Goal: Task Accomplishment & Management: Manage account settings

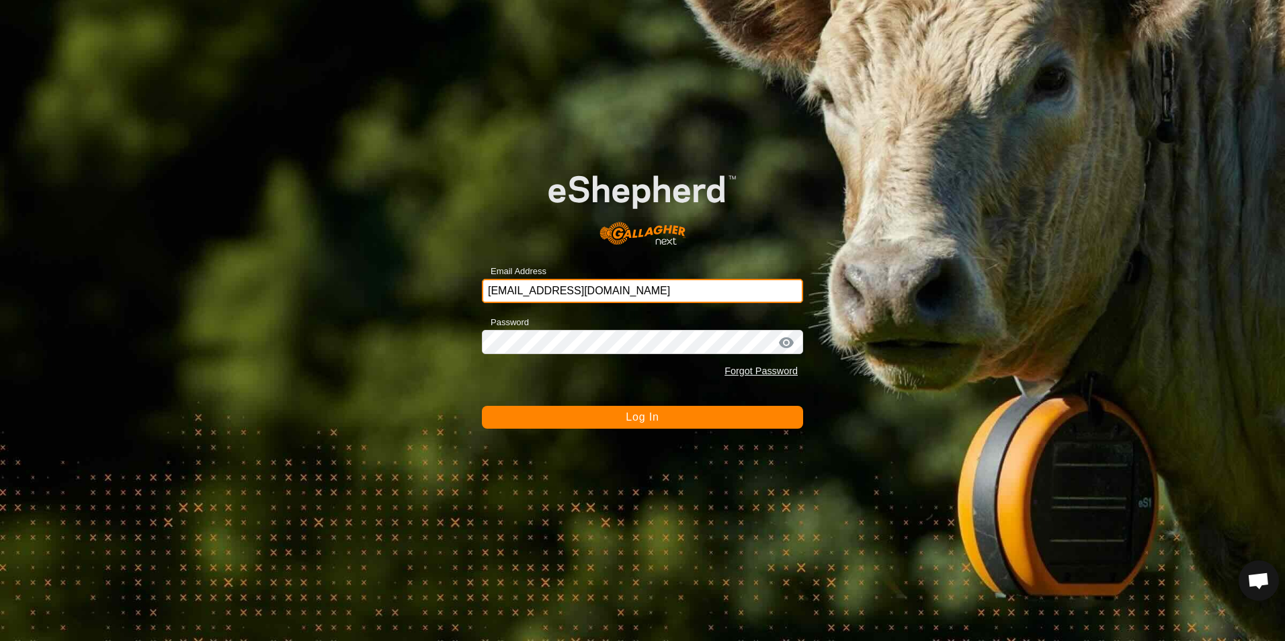
click at [612, 294] on input "LesSeven@aol.com" at bounding box center [642, 291] width 321 height 24
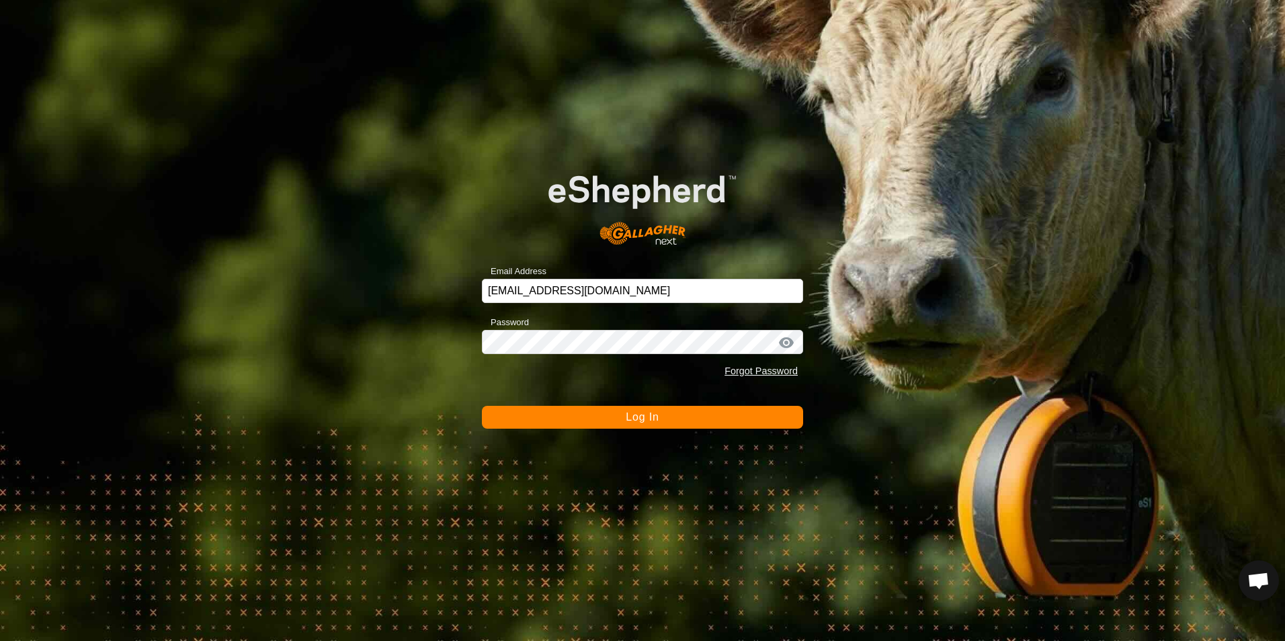
click at [756, 413] on button "Log In" at bounding box center [642, 417] width 321 height 23
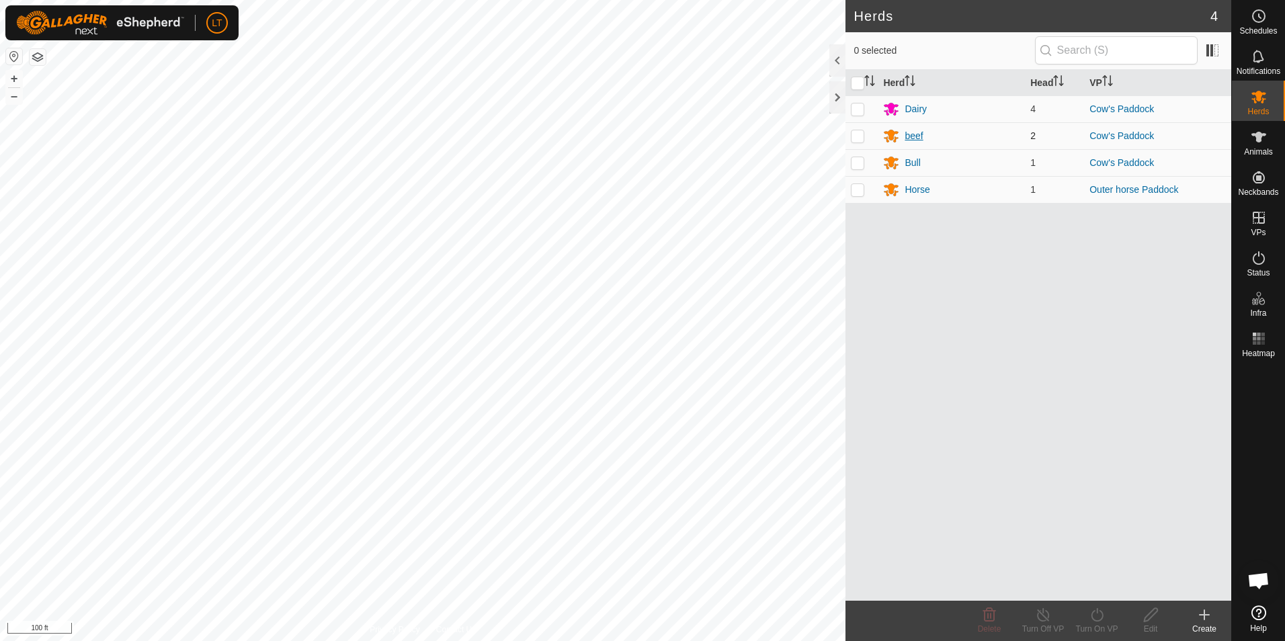
click at [916, 136] on div "beef" at bounding box center [914, 136] width 18 height 14
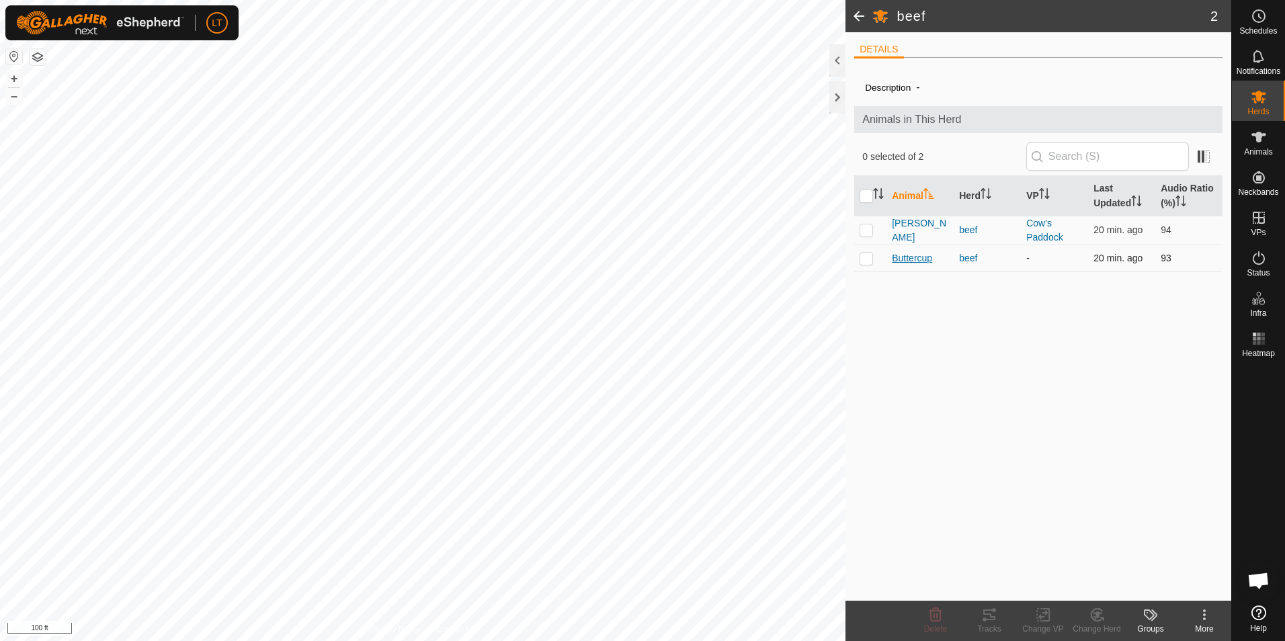
click at [915, 254] on span "Buttercup" at bounding box center [912, 258] width 40 height 14
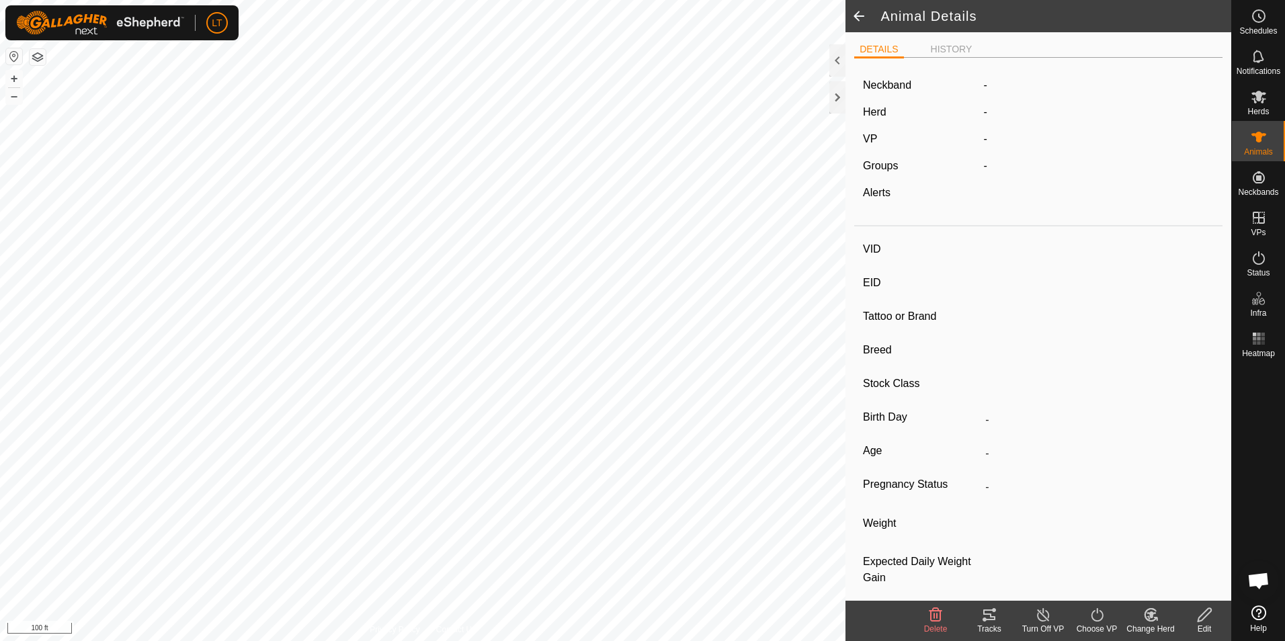
type input "Buttercup"
type input "-"
type input "Herford"
type input "-"
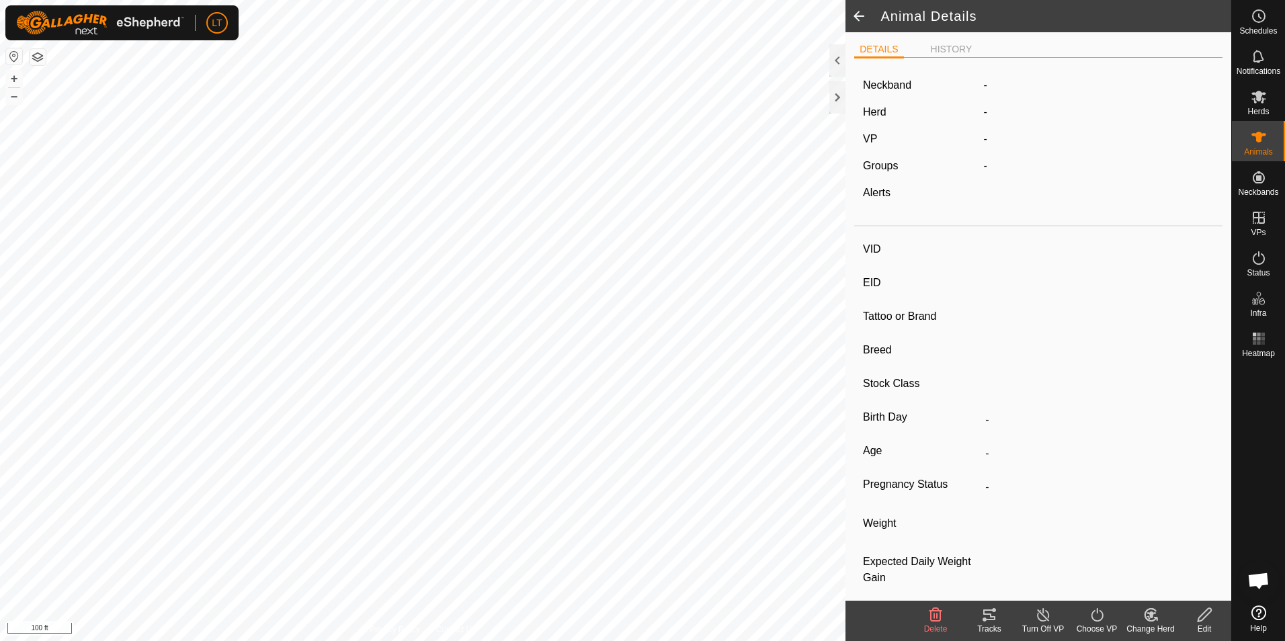
type input "Empty"
type input "0 kg"
type input "-"
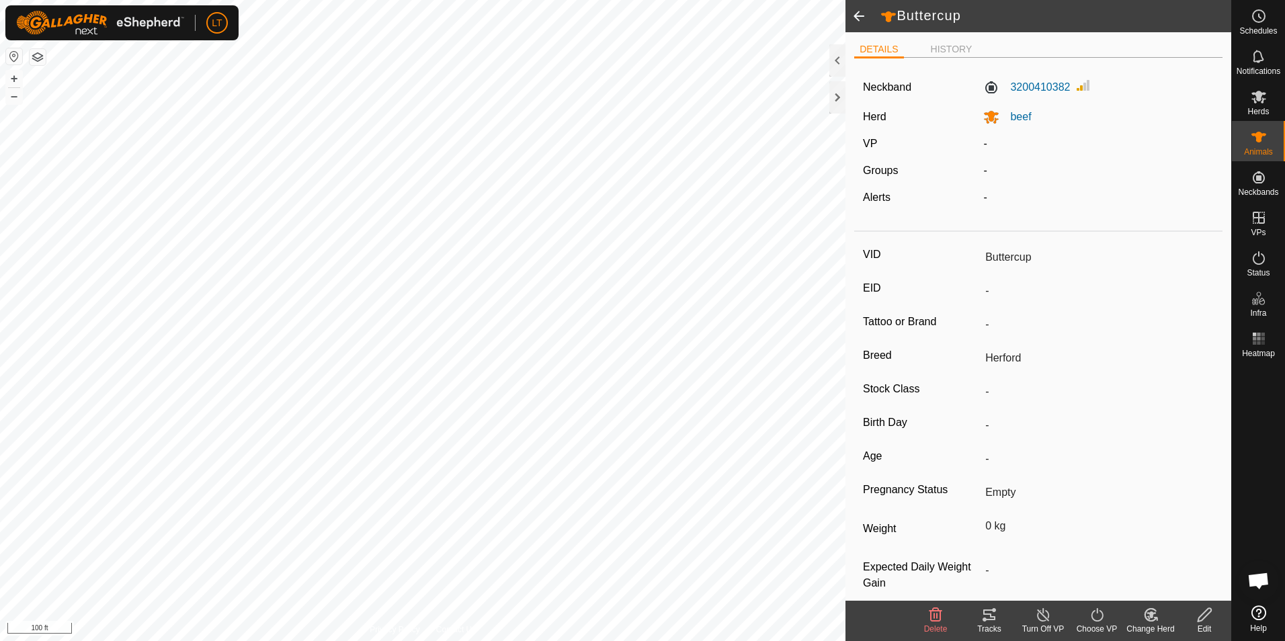
click at [1092, 619] on icon at bounding box center [1097, 614] width 12 height 13
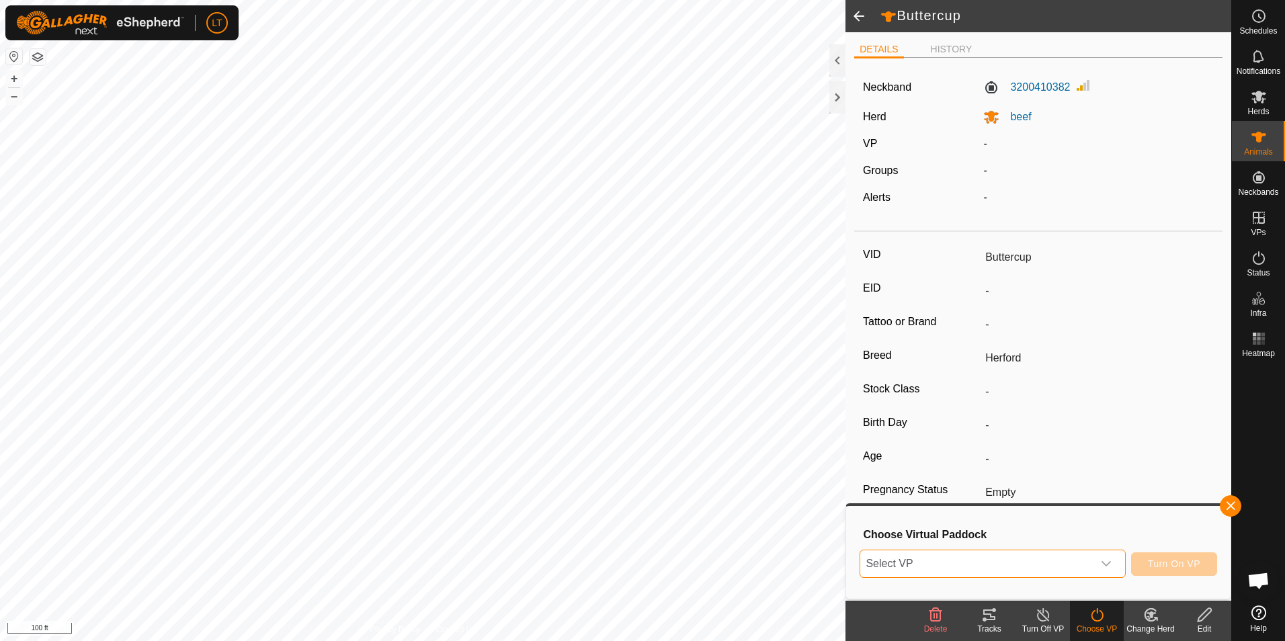
click at [1012, 566] on span "Select VP" at bounding box center [977, 564] width 232 height 27
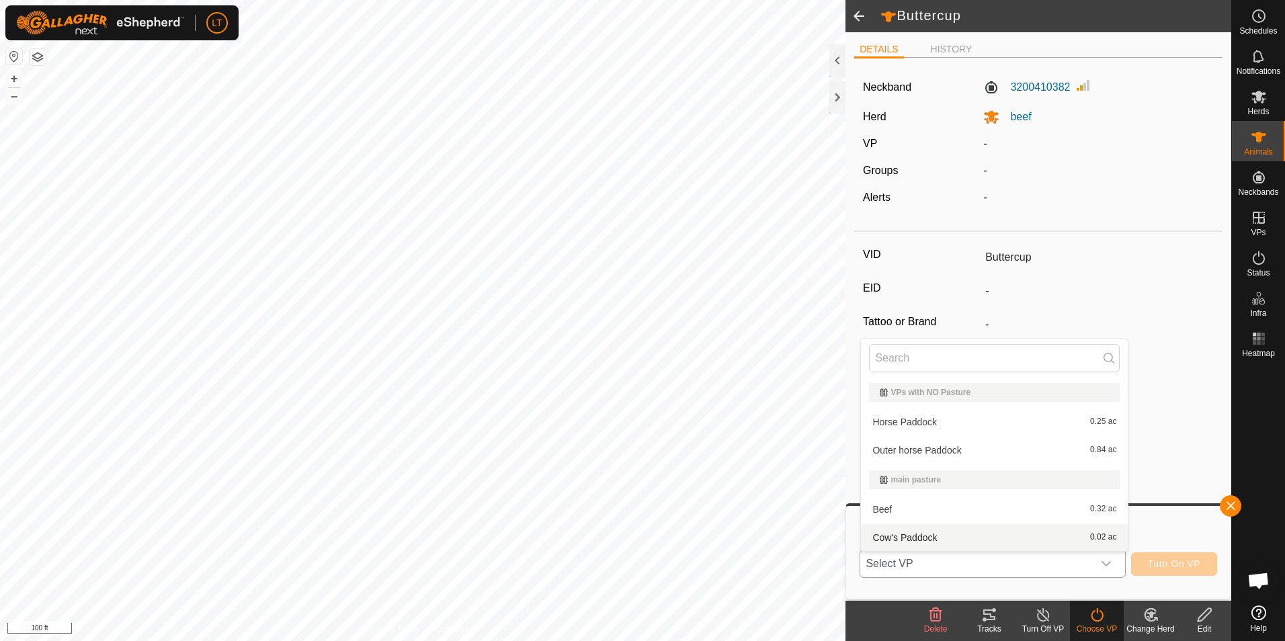
click at [898, 536] on li "Cow's Paddock 0.02 ac" at bounding box center [994, 537] width 267 height 27
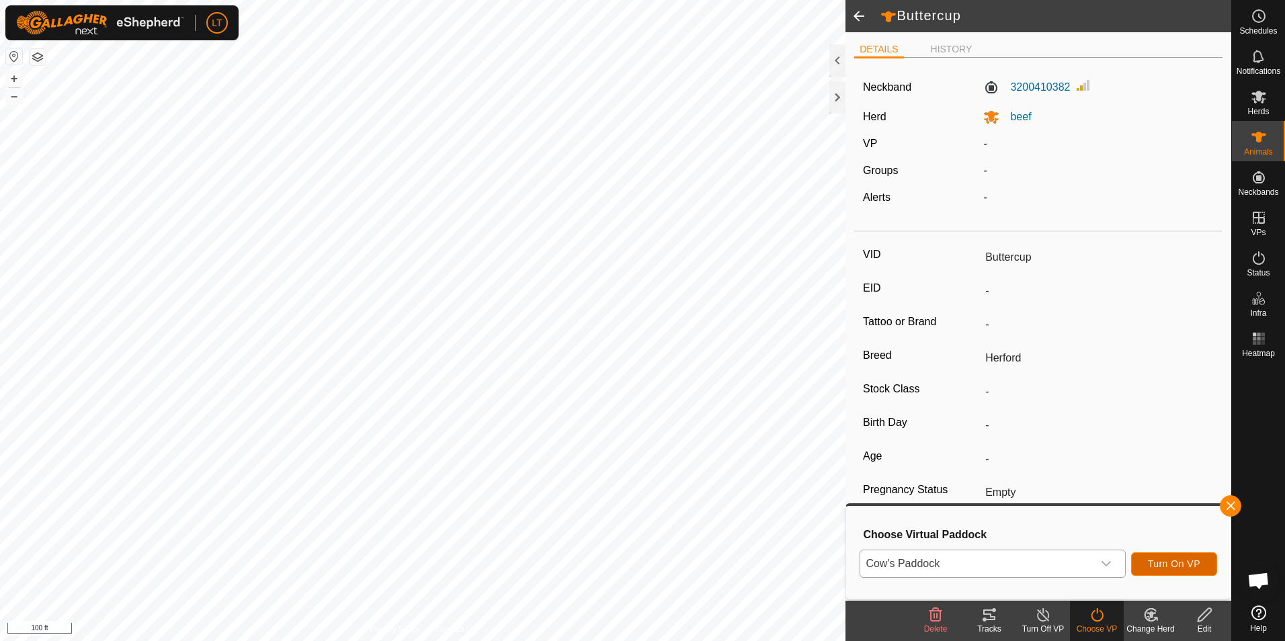
click at [1168, 564] on span "Turn On VP" at bounding box center [1174, 564] width 52 height 11
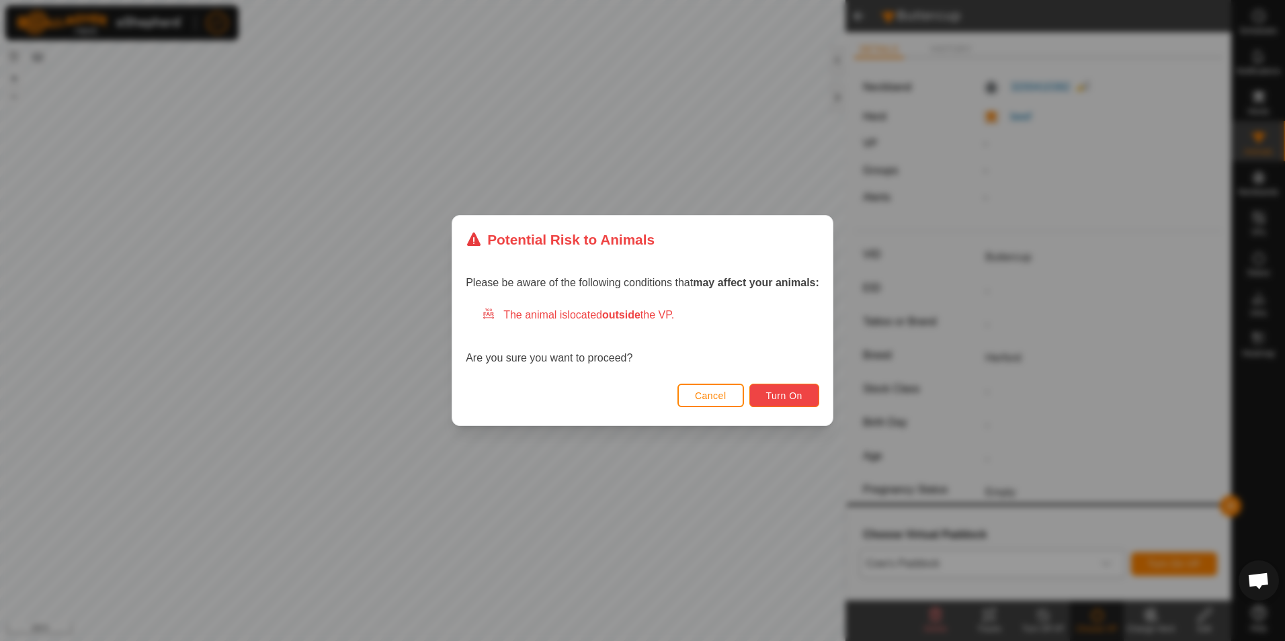
click at [778, 397] on span "Turn On" at bounding box center [784, 396] width 36 height 11
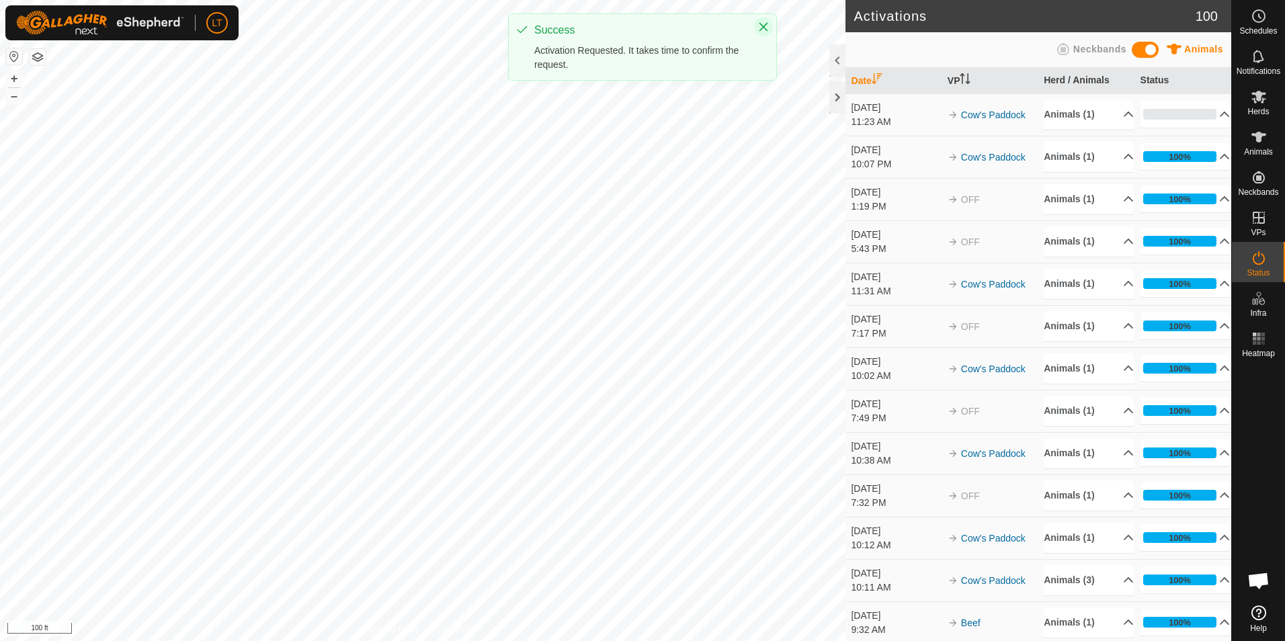
click at [762, 28] on icon "Close" at bounding box center [764, 27] width 9 height 9
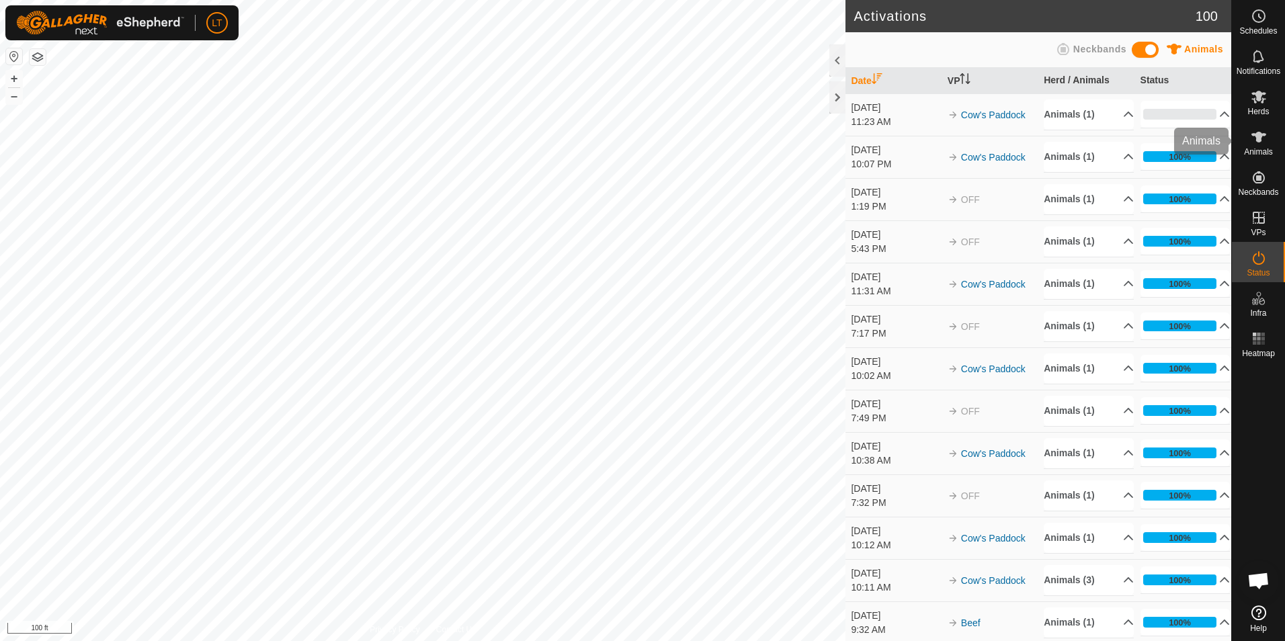
click at [1248, 159] on div "Animals" at bounding box center [1258, 141] width 53 height 40
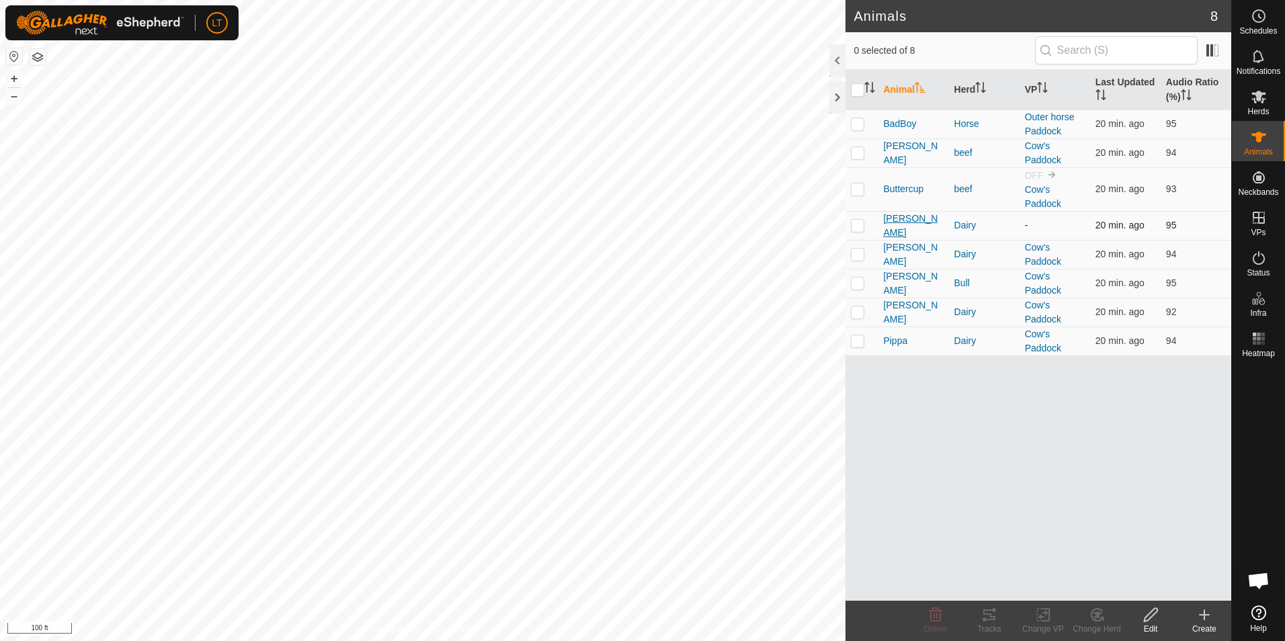
click at [897, 212] on span "Kallie" at bounding box center [913, 226] width 60 height 28
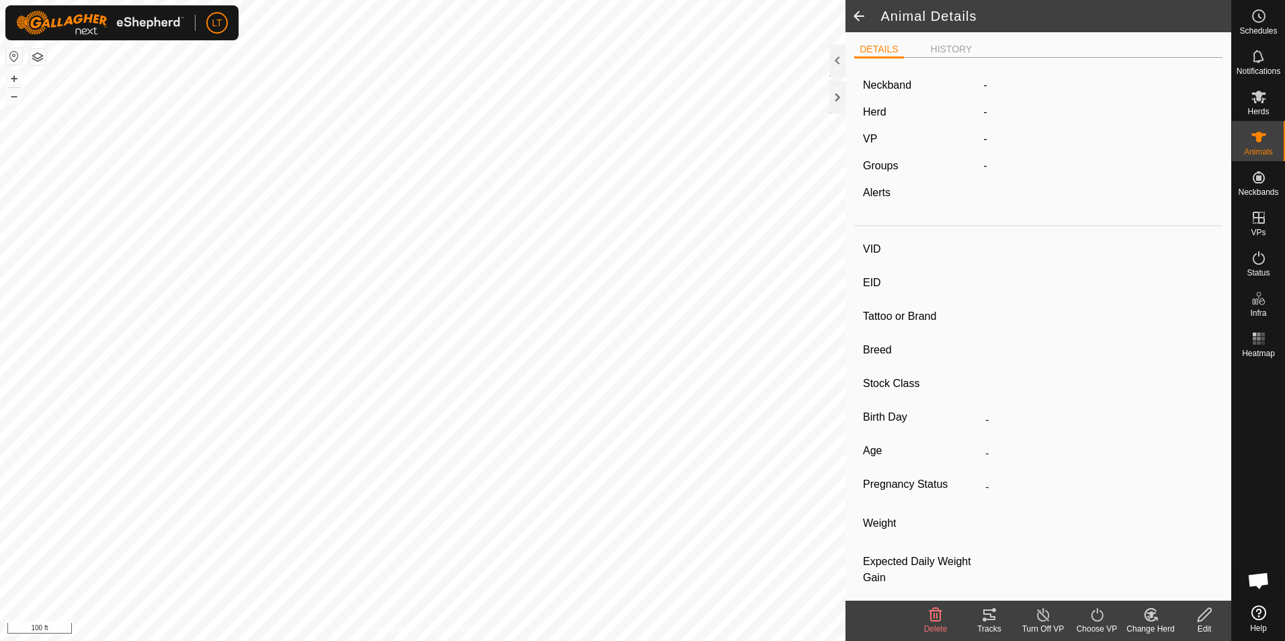
type input "Kallie"
type input "-"
type input "jersey"
type input "-"
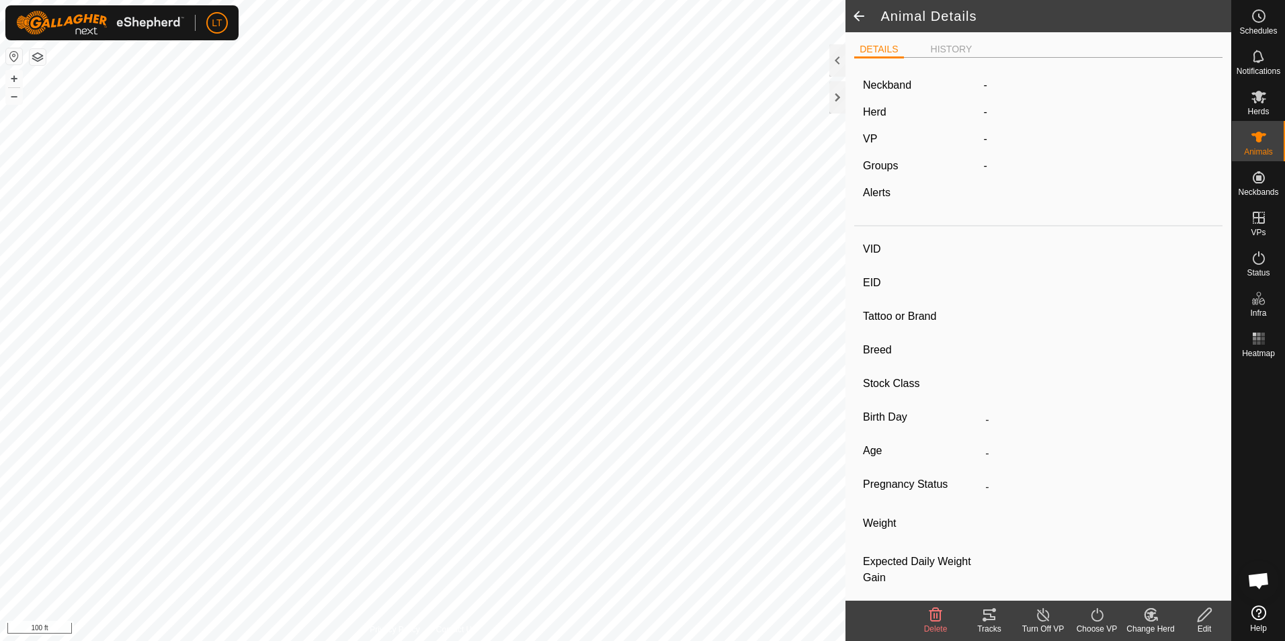
type input "Pregnant"
type input "0 kg"
type input "-"
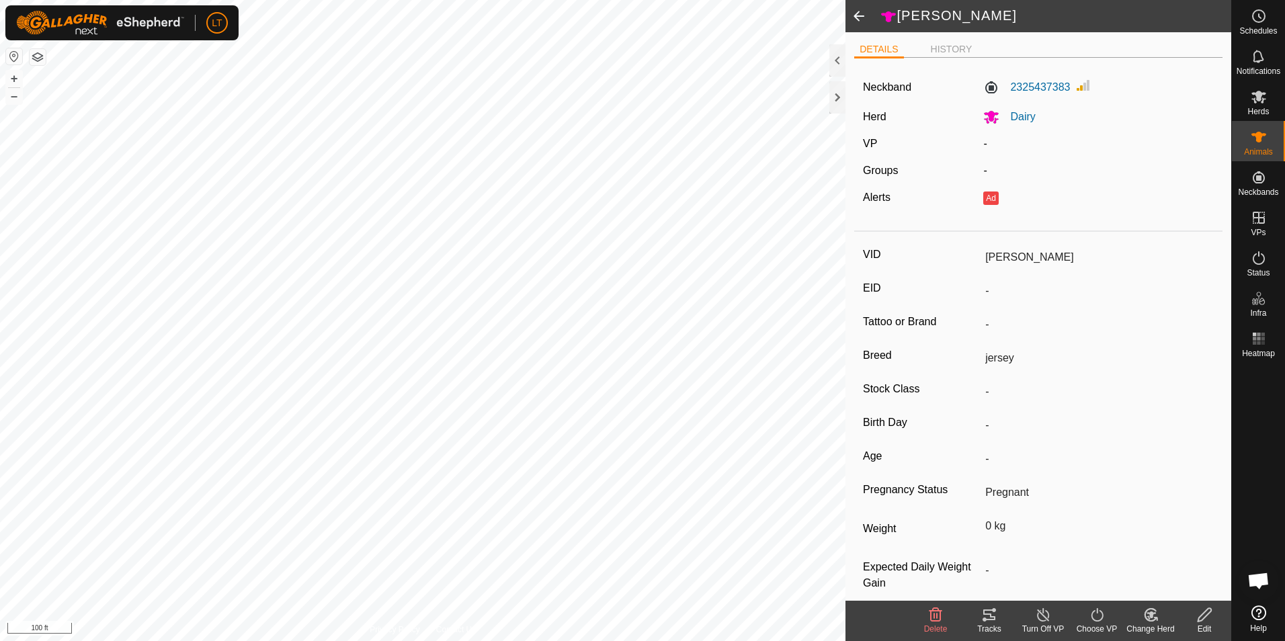
click at [1199, 610] on icon at bounding box center [1205, 615] width 17 height 16
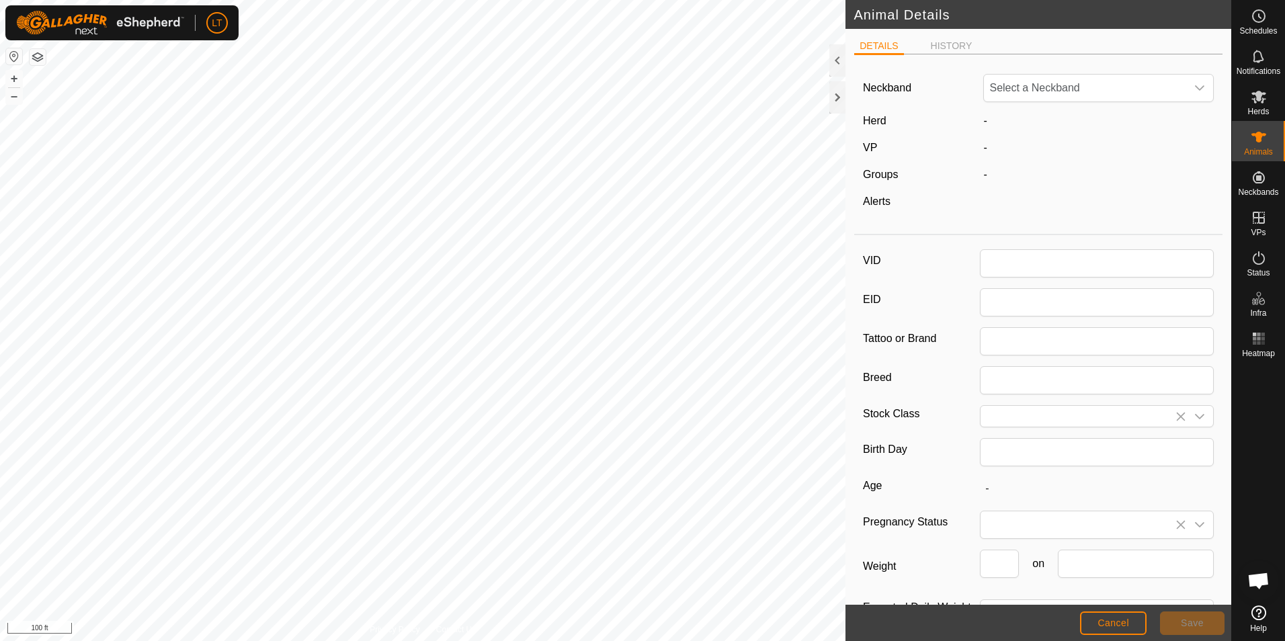
type input "Kallie"
type input "jersey"
type input "0"
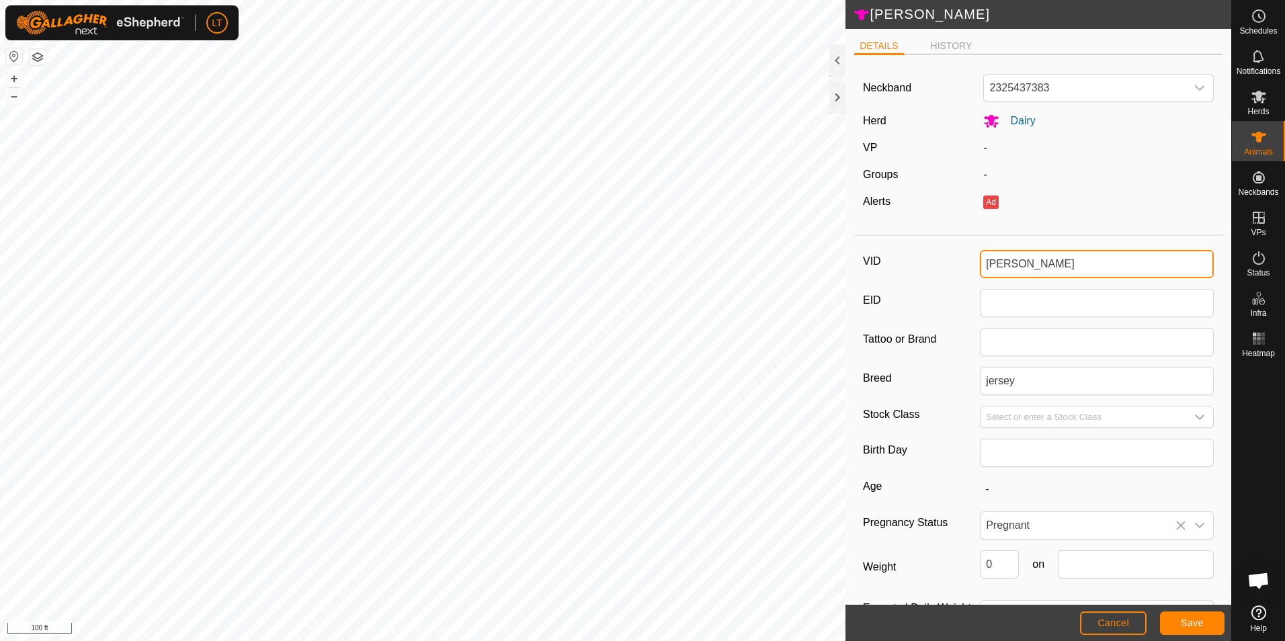
drag, startPoint x: 1039, startPoint y: 276, endPoint x: 871, endPoint y: 256, distance: 169.3
click at [871, 256] on div "VID Kallie" at bounding box center [1038, 264] width 351 height 28
click at [921, 504] on div "VID Kitty EID Tattoo or Brand Breed jersey Stock Class Birth Day Age - Pregnanc…" at bounding box center [1038, 449] width 368 height 416
click at [1177, 612] on button "Save" at bounding box center [1192, 624] width 65 height 24
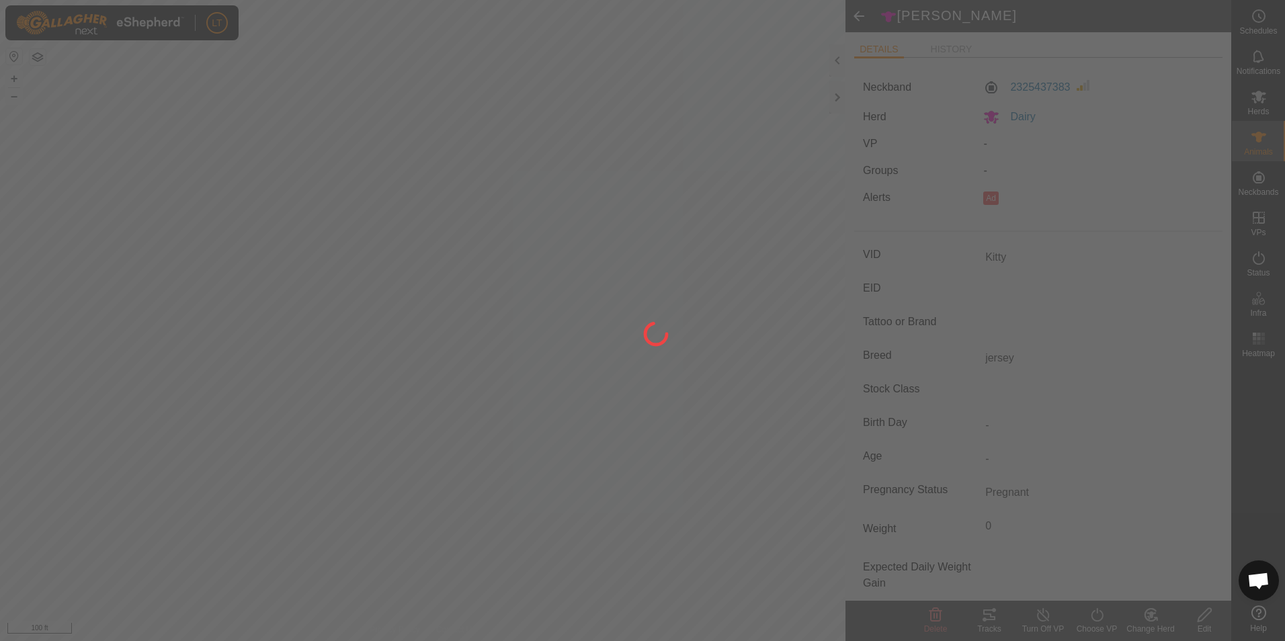
type input "Kallie"
type input "-"
type input "0 kg"
type input "-"
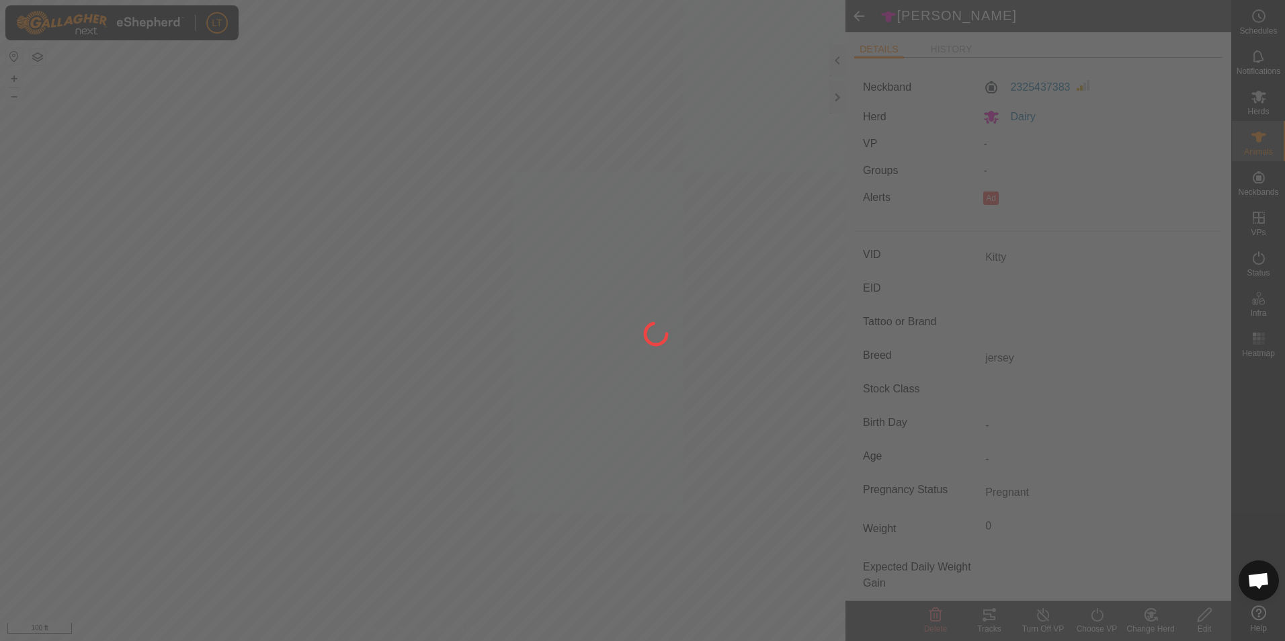
type input "-"
type input "Kitty"
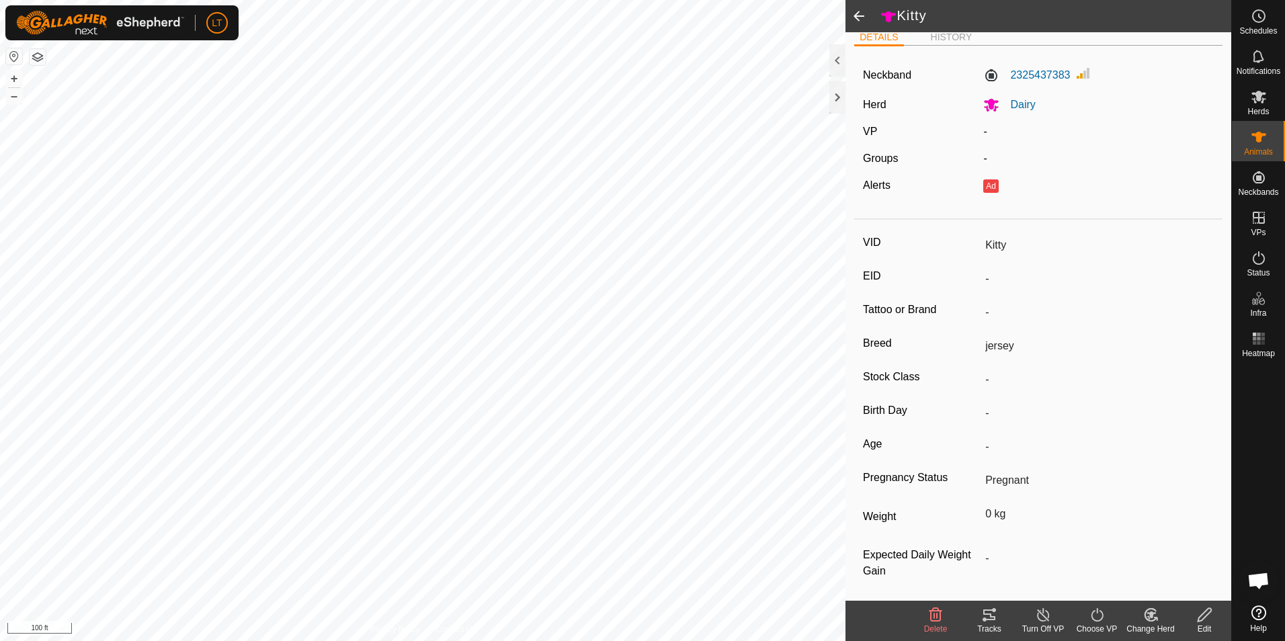
scroll to position [15, 0]
click at [1103, 631] on div "Choose VP" at bounding box center [1097, 629] width 54 height 12
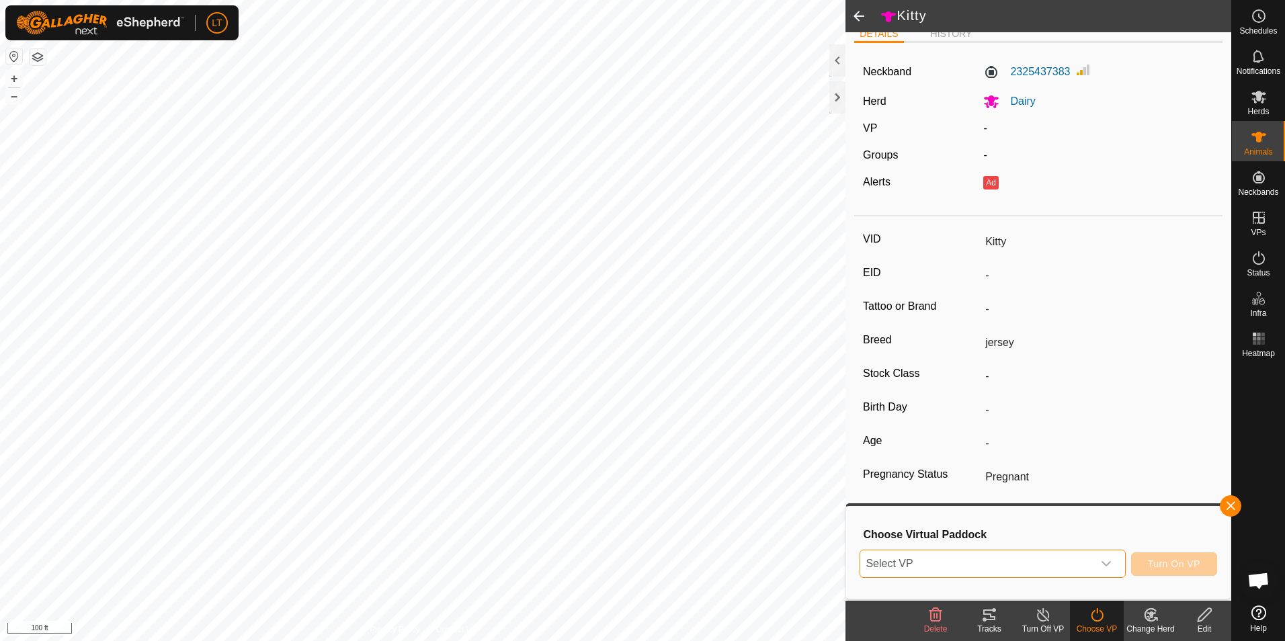
click at [951, 575] on span "Select VP" at bounding box center [977, 564] width 232 height 27
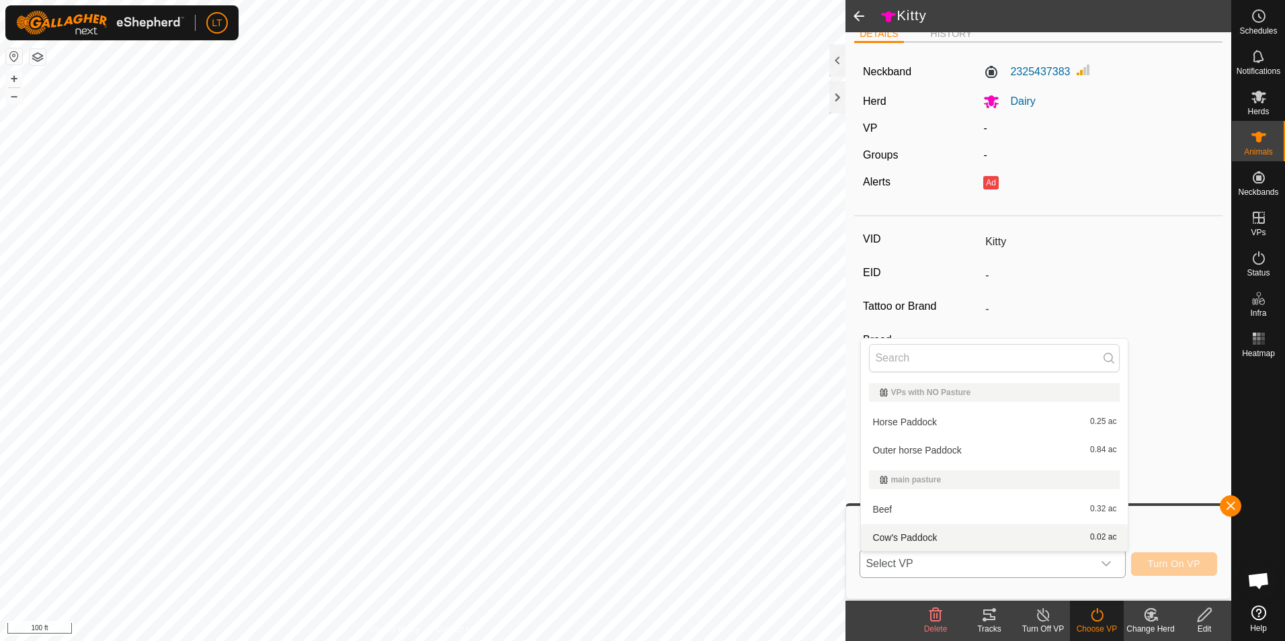
click at [926, 532] on li "Cow's Paddock 0.02 ac" at bounding box center [994, 537] width 267 height 27
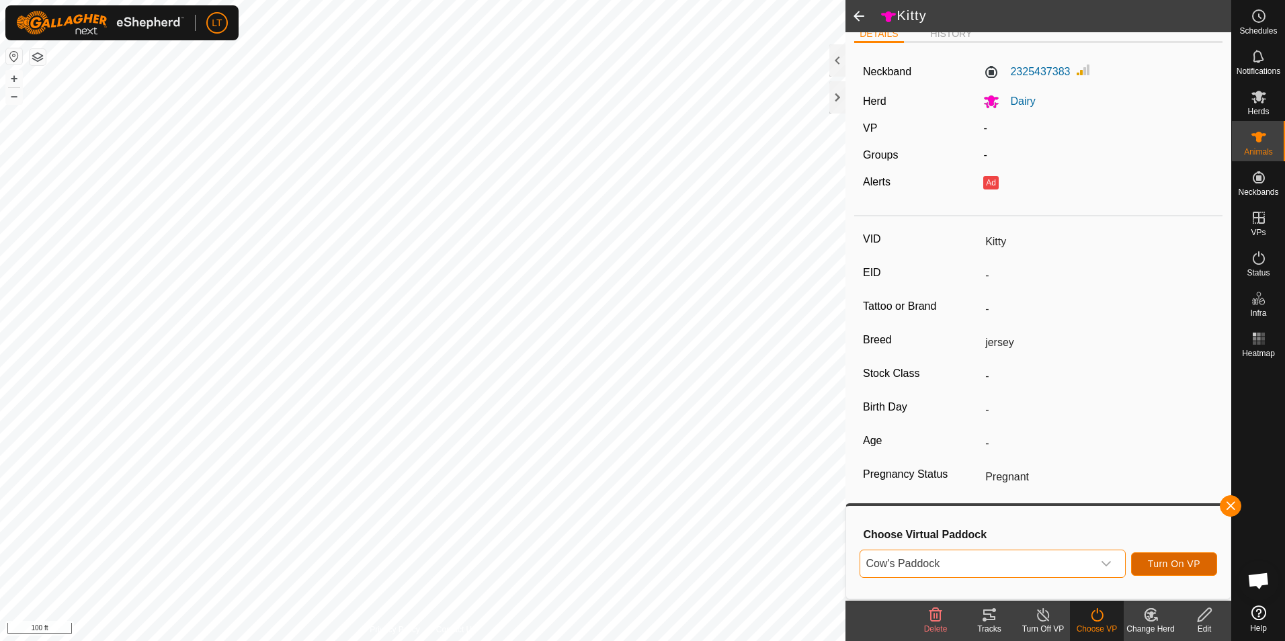
click at [1154, 559] on span "Turn On VP" at bounding box center [1174, 564] width 52 height 11
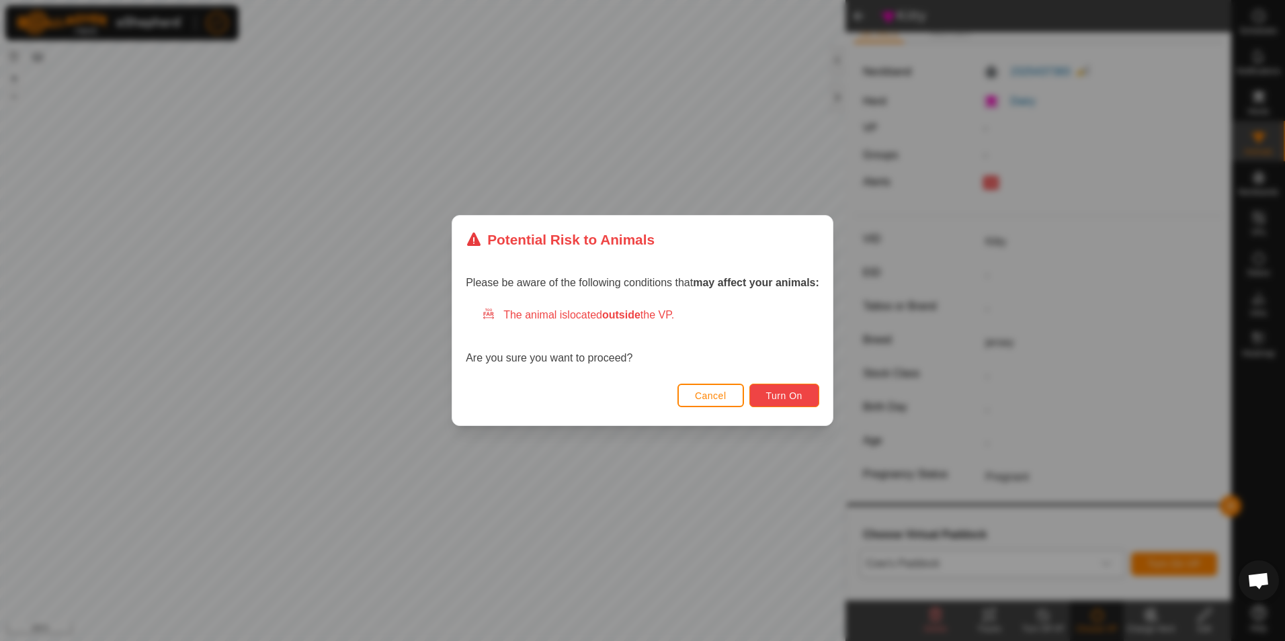
click at [800, 404] on button "Turn On" at bounding box center [785, 396] width 70 height 24
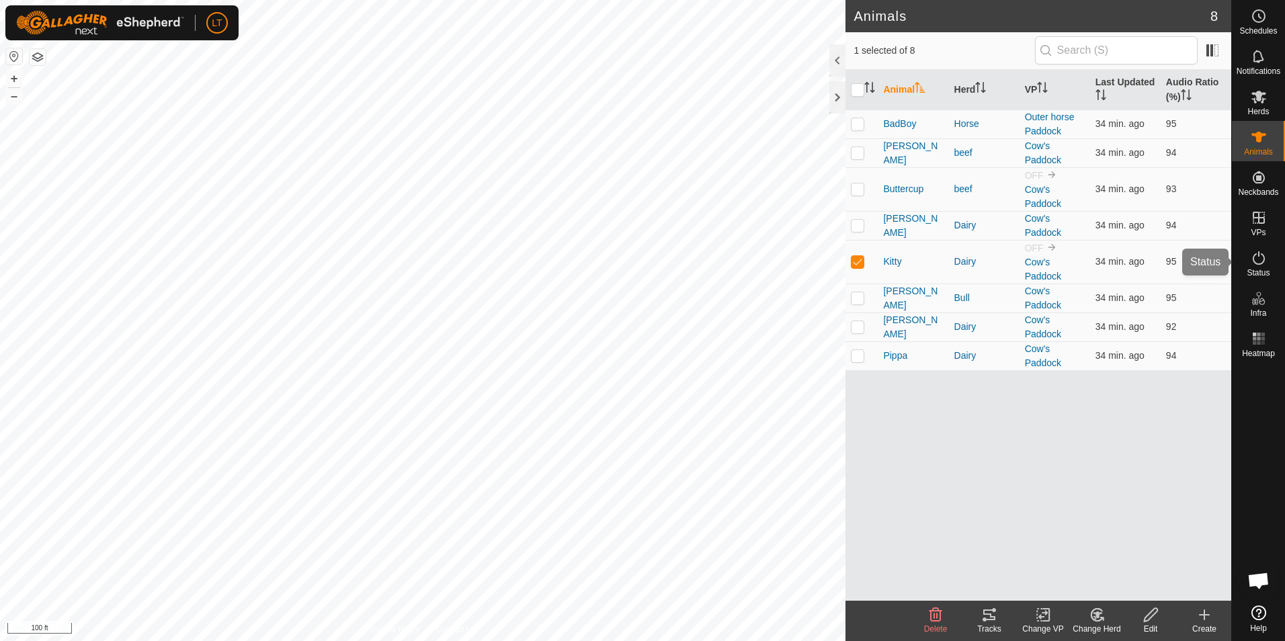
click at [1260, 257] on icon at bounding box center [1259, 258] width 16 height 16
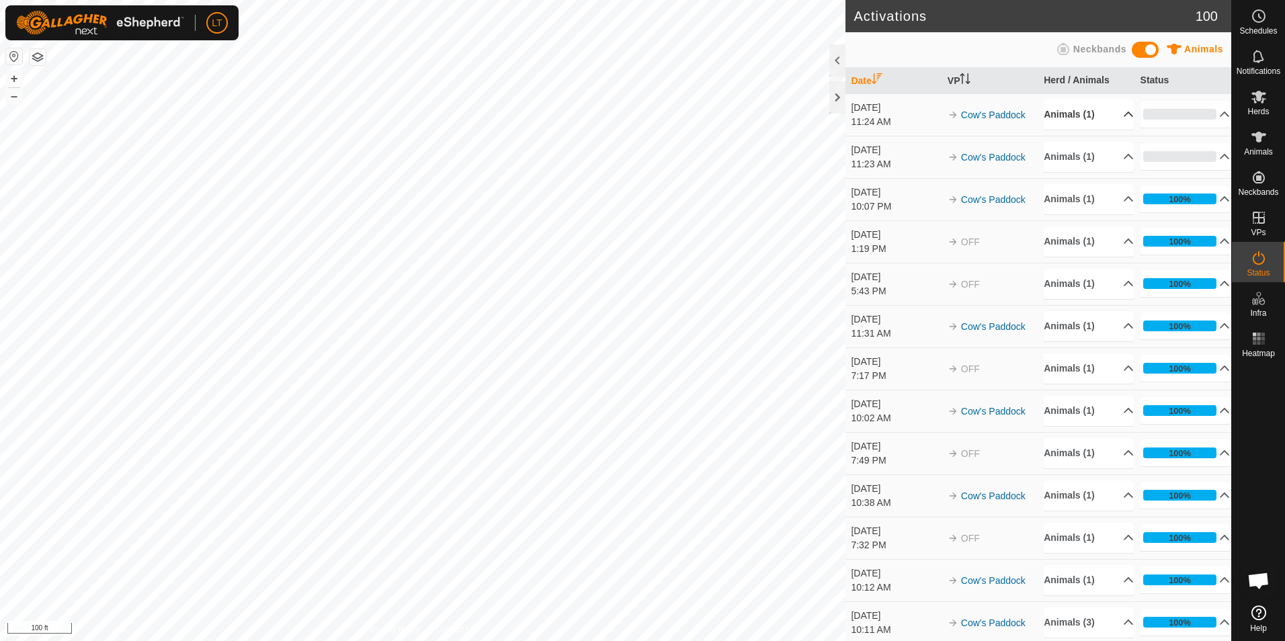
click at [1119, 114] on p-accordion-header "Animals (1)" at bounding box center [1089, 114] width 90 height 30
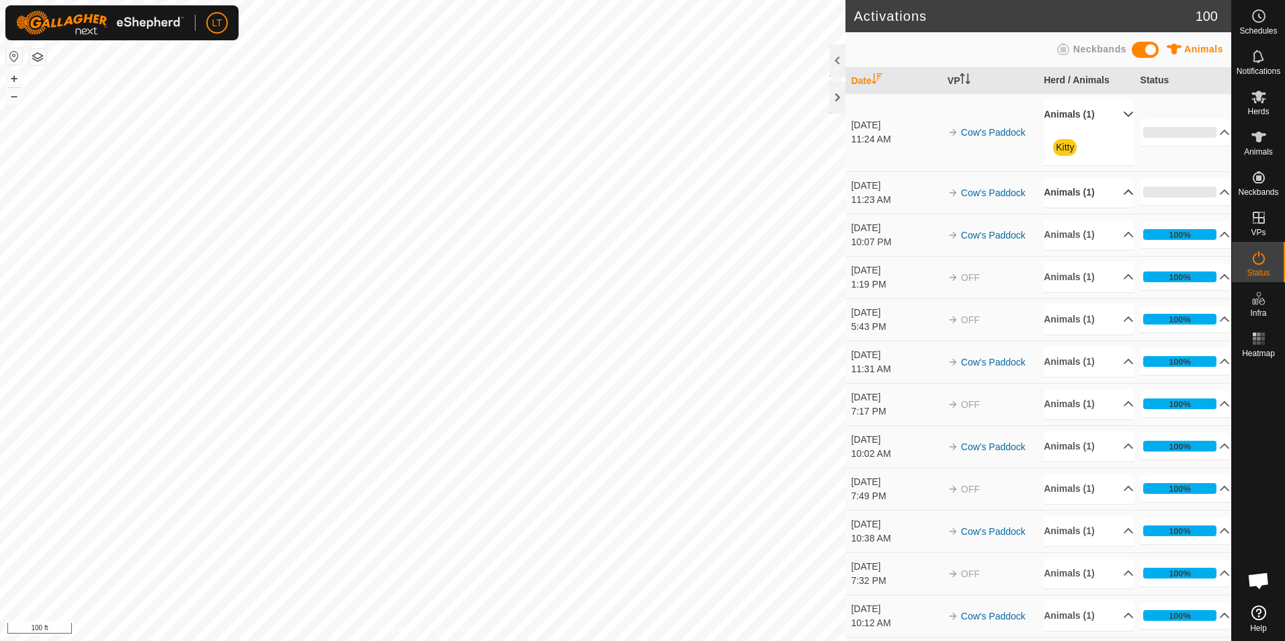
click at [1117, 200] on p-accordion-header "Animals (1)" at bounding box center [1089, 192] width 90 height 30
